Goal: Task Accomplishment & Management: Complete application form

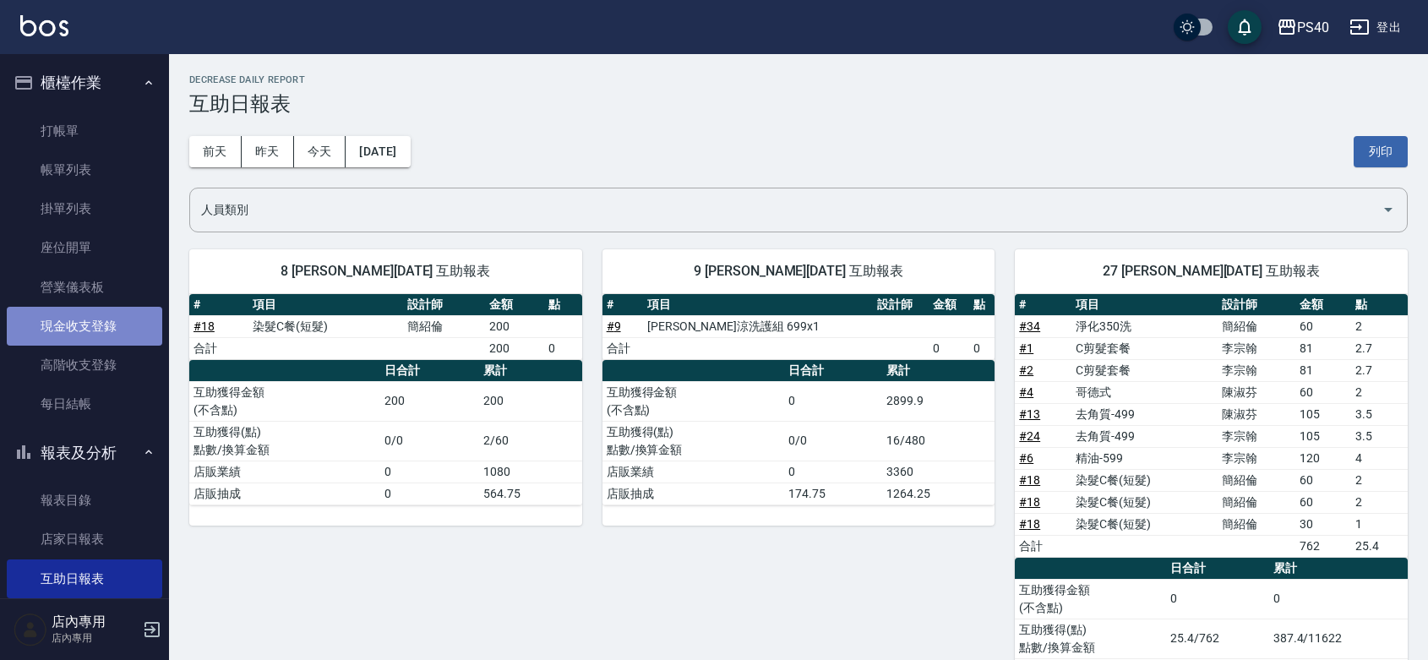
click at [93, 328] on link "現金收支登錄" at bounding box center [84, 326] width 155 height 39
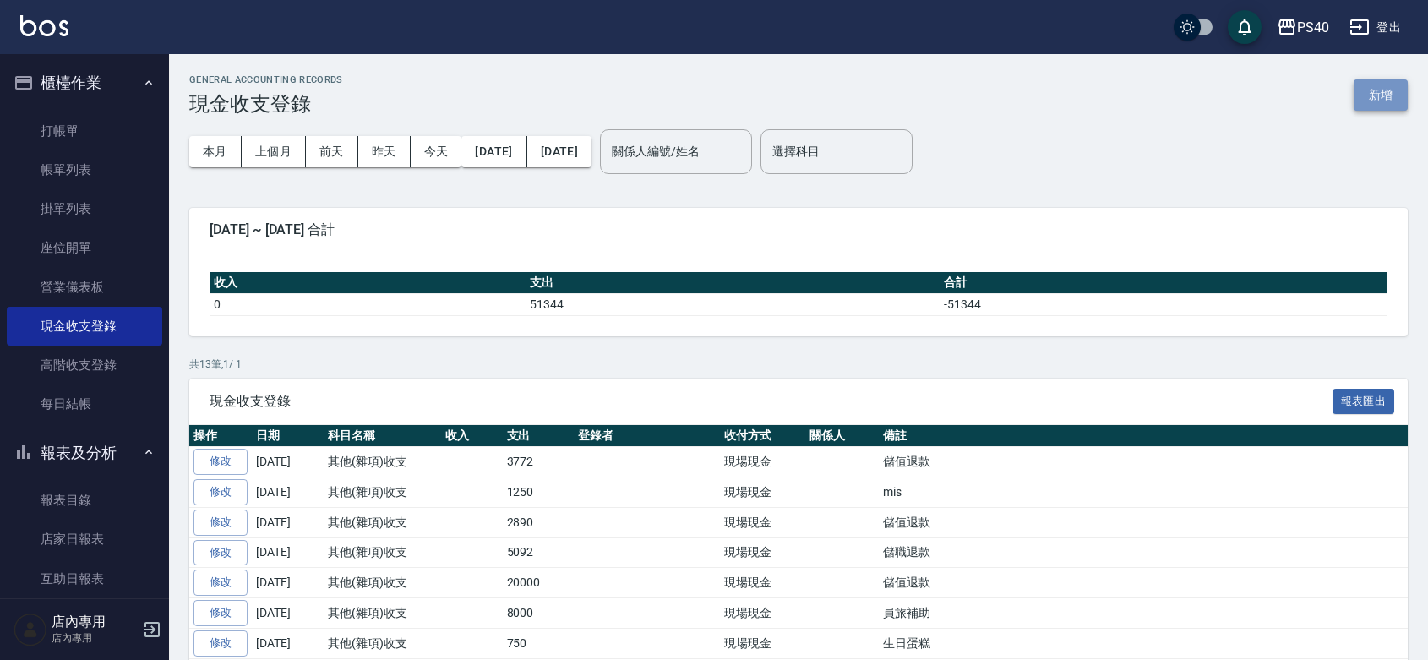
click at [1378, 99] on button "新增" at bounding box center [1381, 94] width 54 height 31
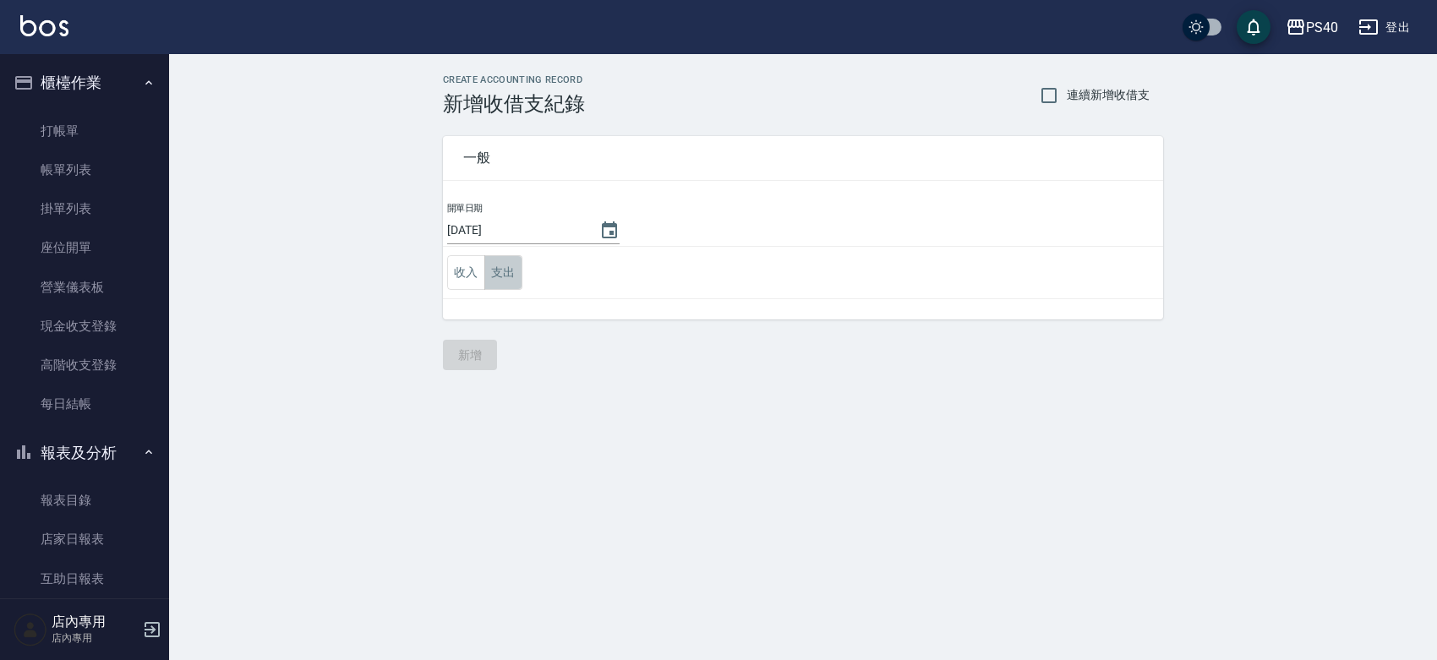
click at [505, 275] on button "支出" at bounding box center [503, 272] width 38 height 35
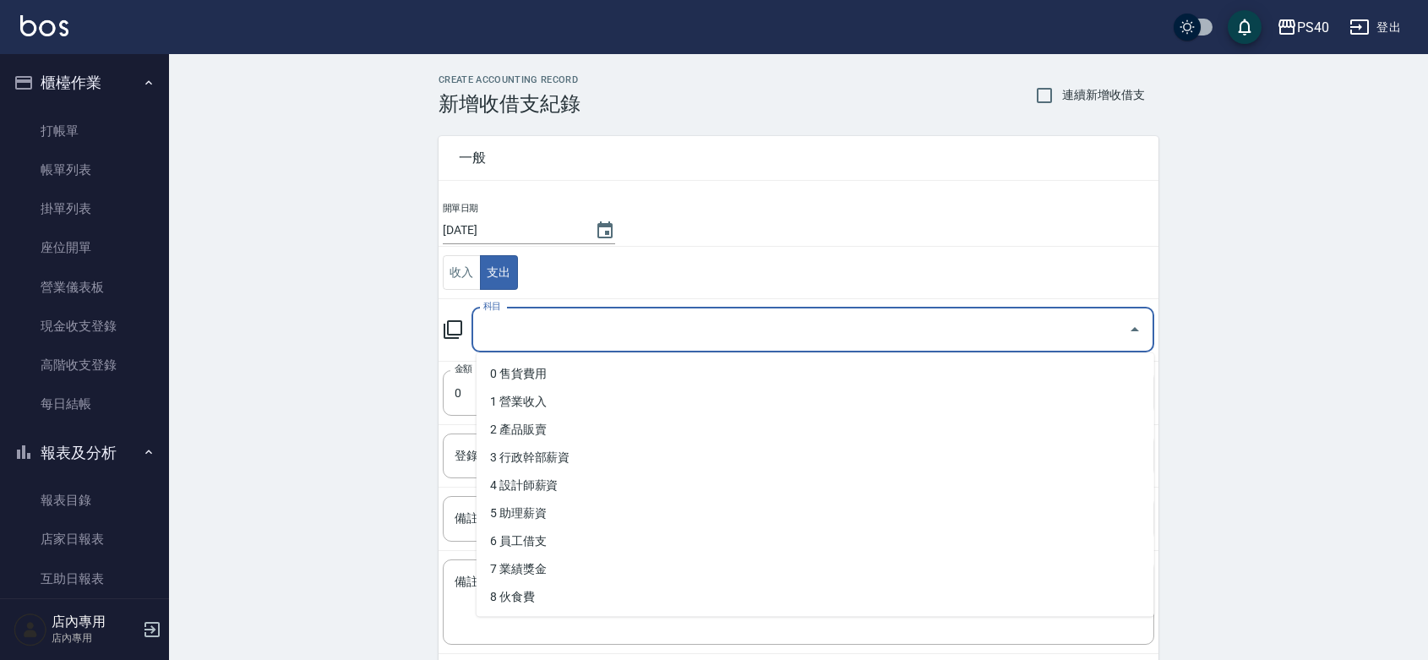
click at [549, 334] on input "科目" at bounding box center [800, 330] width 642 height 30
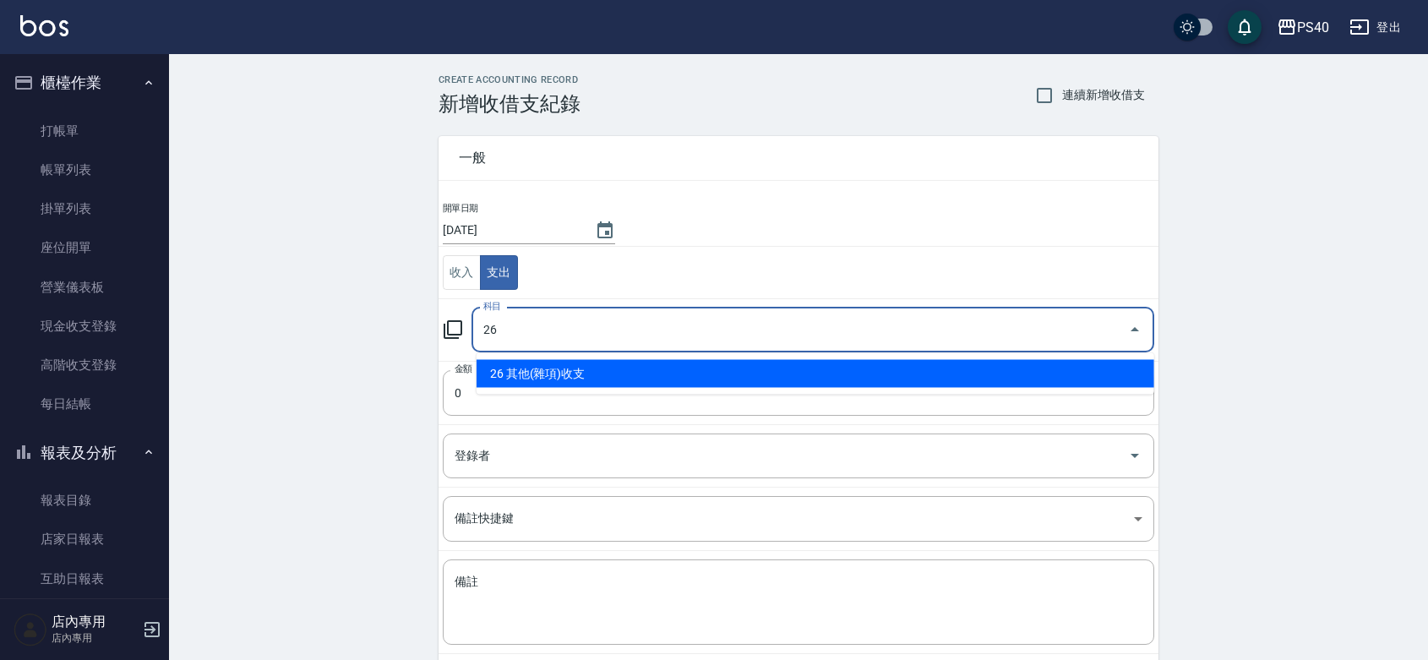
click at [573, 373] on li "26 其他(雜項)收支" at bounding box center [816, 374] width 678 height 28
type input "26 其他(雜項)收支"
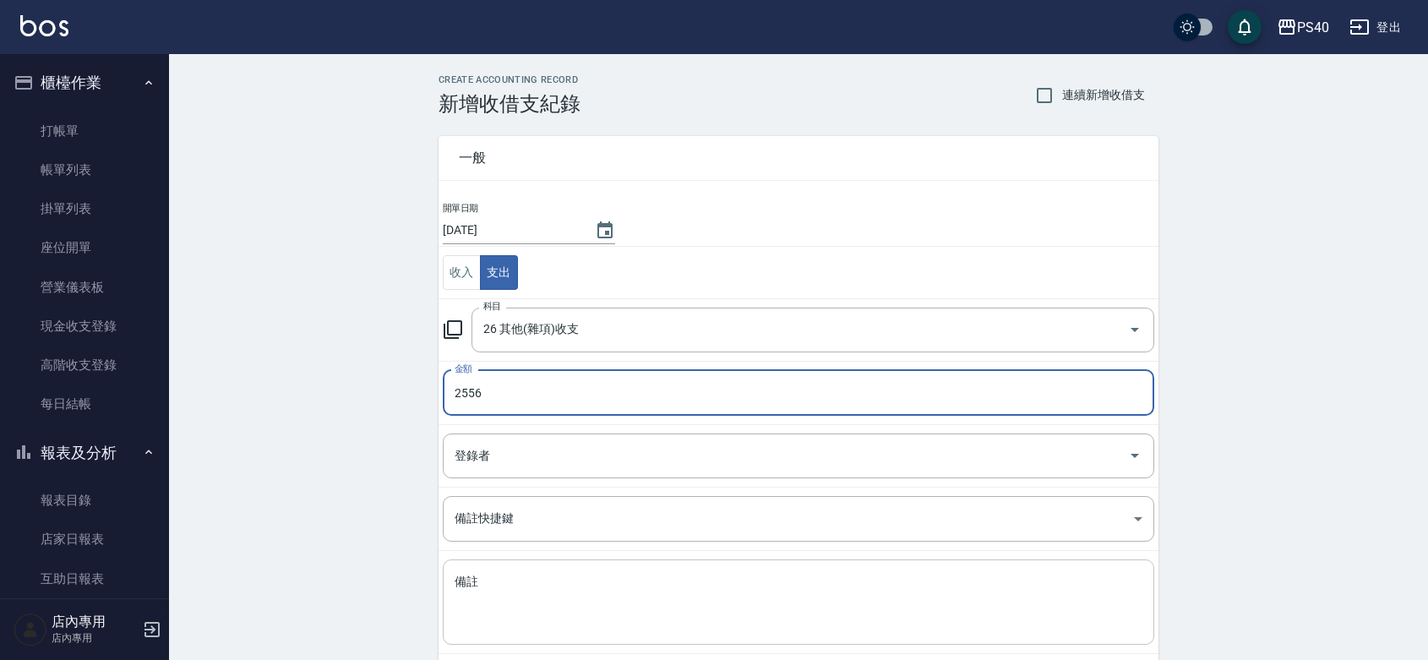
type input "2556"
click at [597, 605] on textarea "備註" at bounding box center [799, 602] width 688 height 57
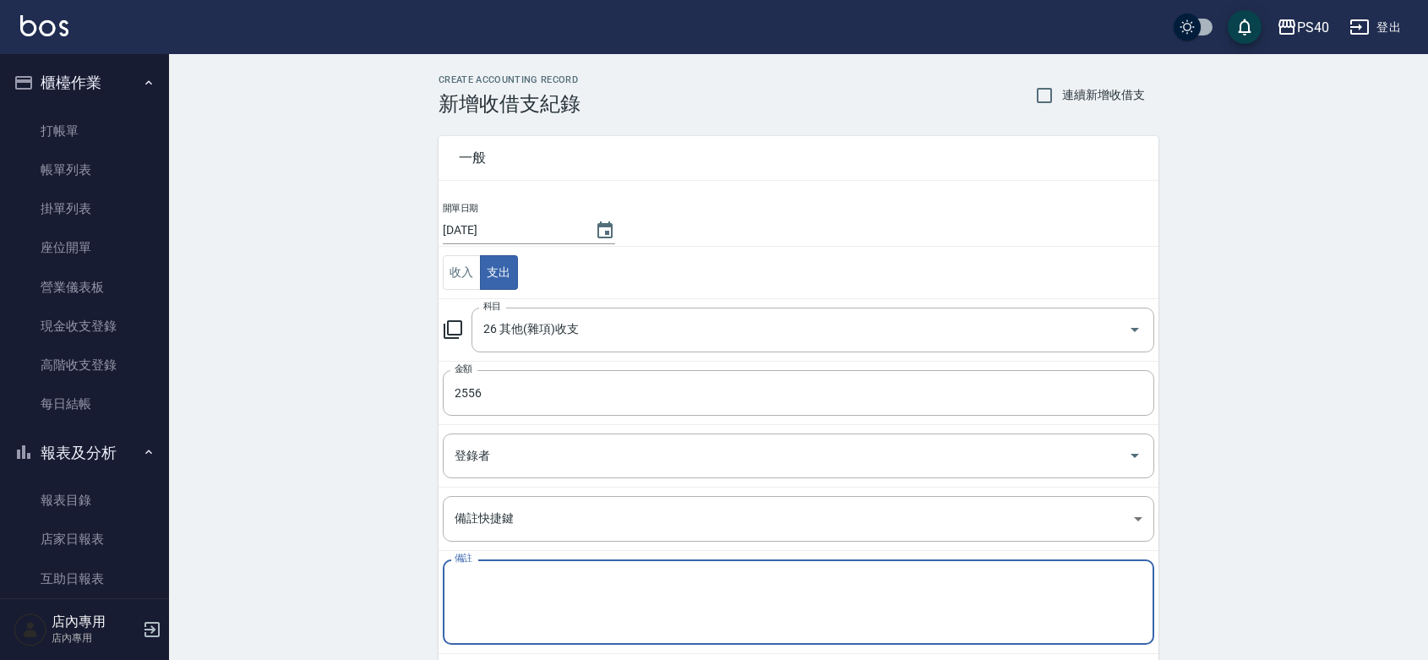
type textarea "＿"
type textarea "儲職退款"
click at [249, 374] on div "CREATE ACCOUNTING RECORD 新增收借支紀錄 連續新增收借支 一般 開單日期 [DATE] 收入 支出 科目 26 其他(雜項)收支 科目…" at bounding box center [798, 400] width 1259 height 692
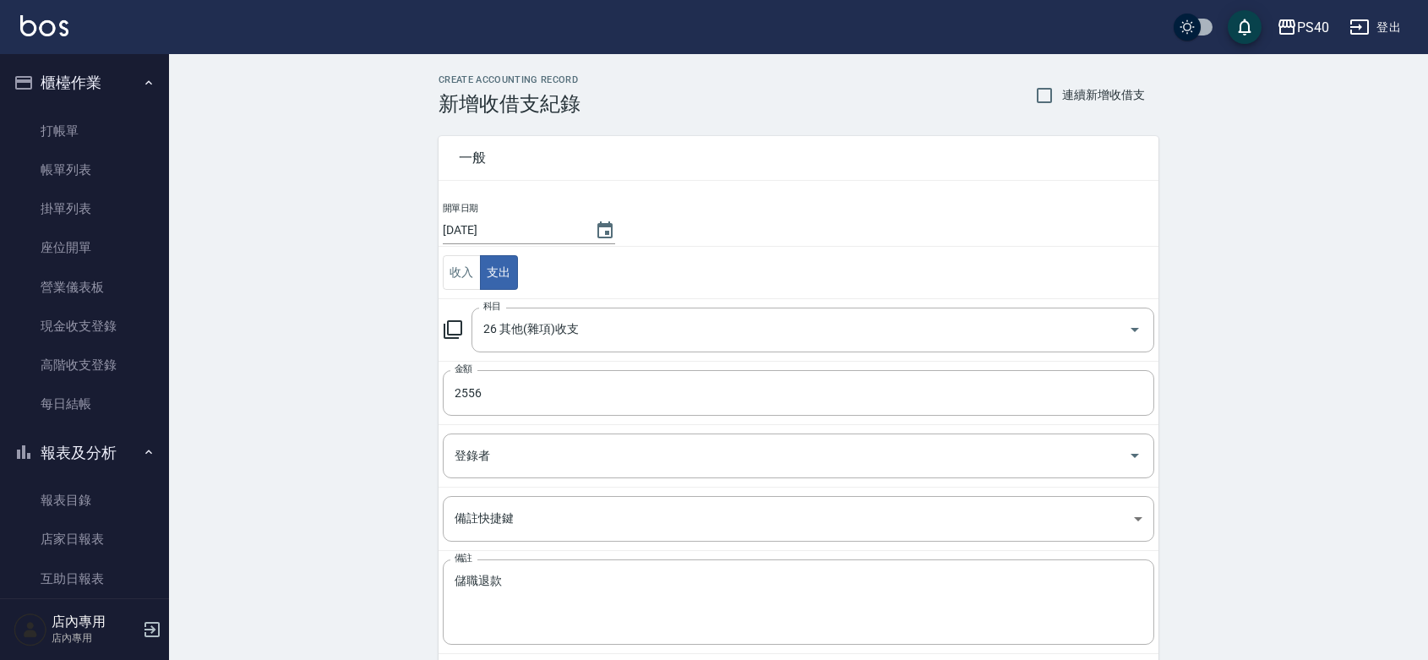
scroll to position [87, 0]
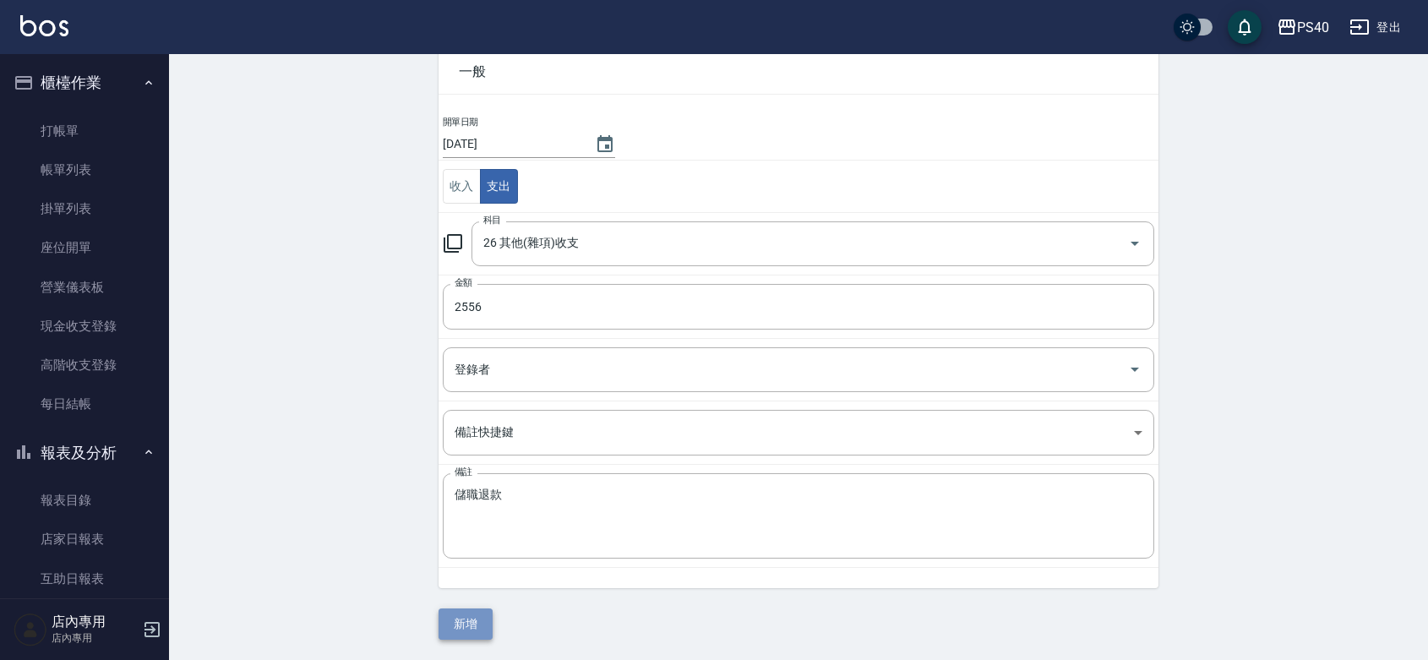
click at [471, 623] on button "新增" at bounding box center [466, 623] width 54 height 31
